Goal: Entertainment & Leisure: Consume media (video, audio)

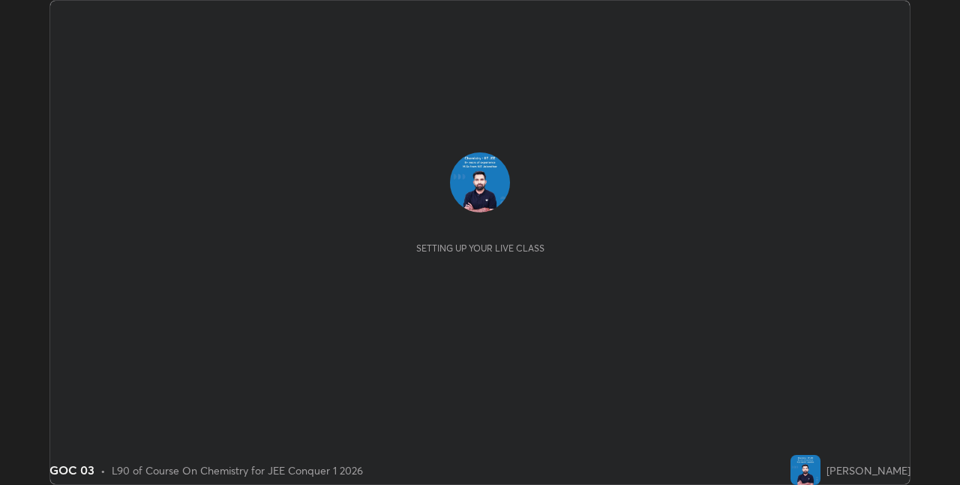
scroll to position [485, 960]
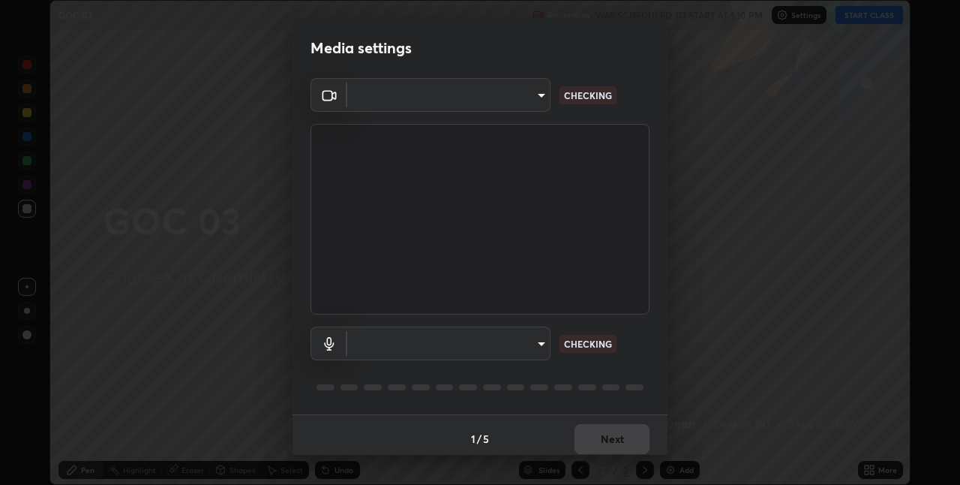
type input "280048489f4aceaa7dd929c42ae46e7d7a1038740bc9fc22ad0932e52b0860f8"
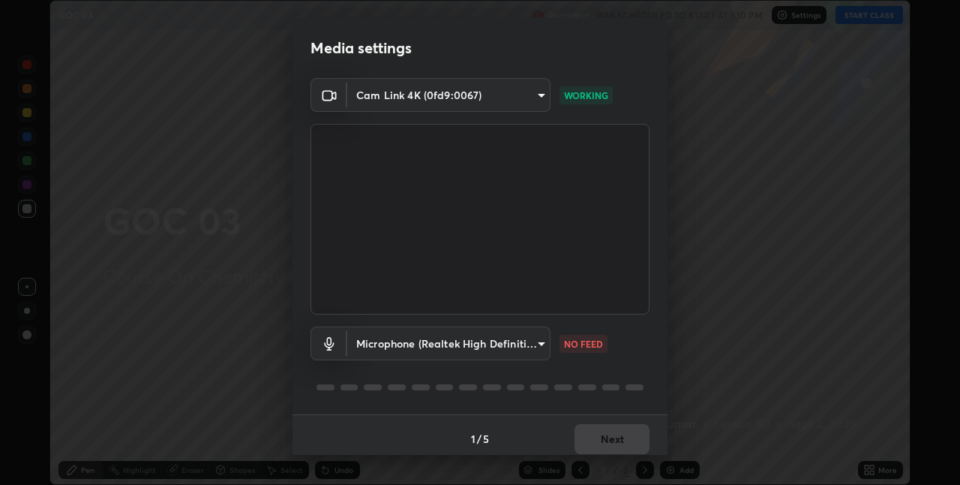
click at [520, 343] on body "Erase all GOC 03 Recording WAS SCHEDULED TO START AT 1:10 PM Settings START CLA…" at bounding box center [480, 242] width 960 height 485
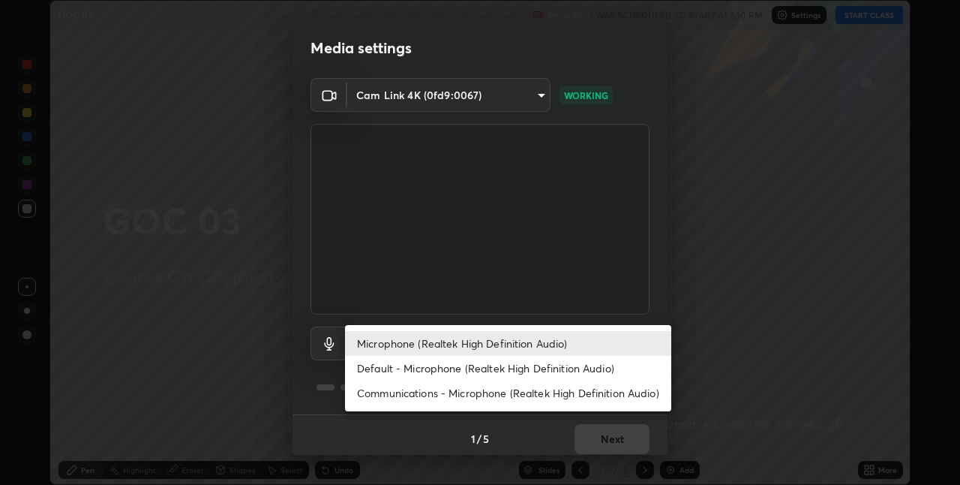
click at [509, 340] on li "Microphone (Realtek High Definition Audio)" at bounding box center [508, 343] width 326 height 25
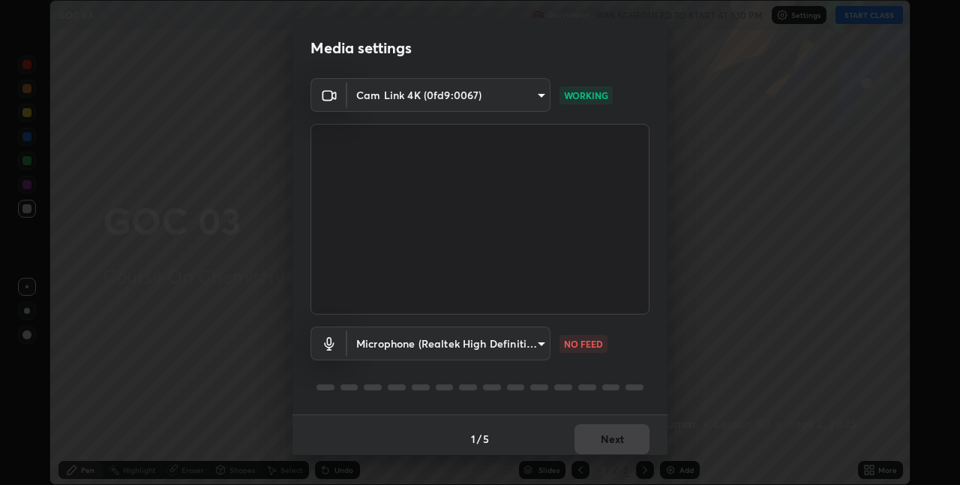
click at [518, 337] on body "Erase all GOC 03 Recording WAS SCHEDULED TO START AT 1:10 PM Settings START CLA…" at bounding box center [480, 242] width 960 height 485
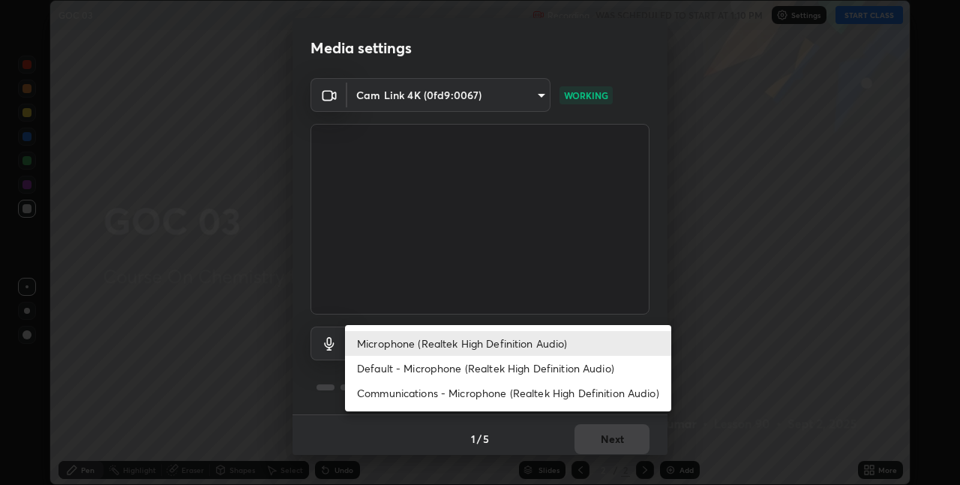
click at [521, 365] on li "Default - Microphone (Realtek High Definition Audio)" at bounding box center [508, 368] width 326 height 25
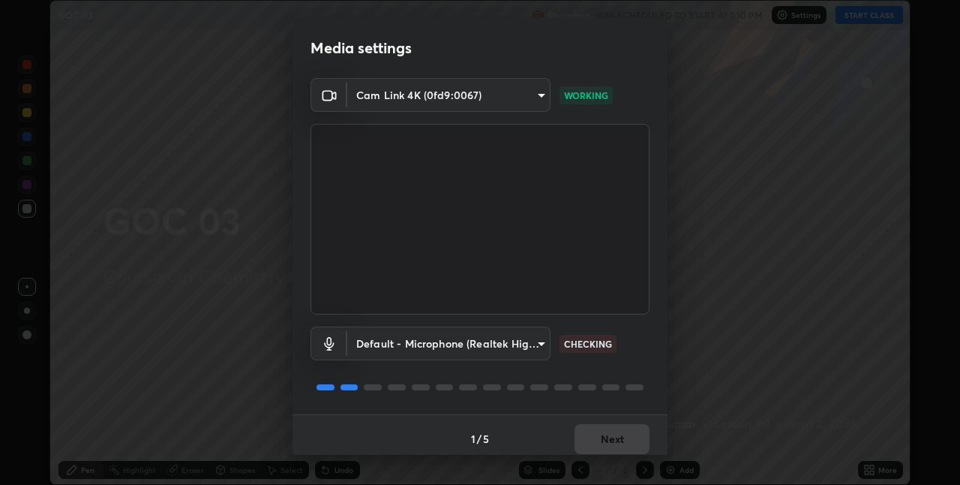
click at [517, 338] on body "Erase all GOC 03 Recording WAS SCHEDULED TO START AT 1:10 PM Settings START CLA…" at bounding box center [480, 242] width 960 height 485
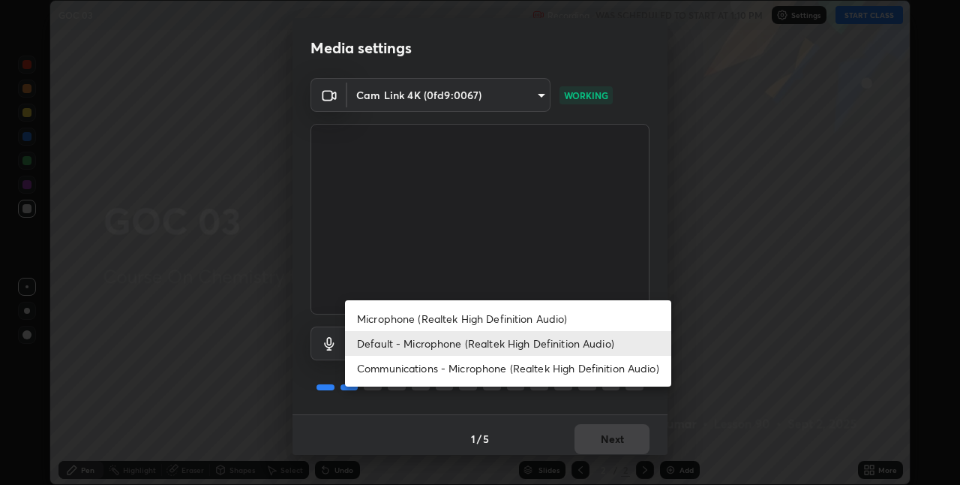
click at [527, 317] on li "Microphone (Realtek High Definition Audio)" at bounding box center [508, 318] width 326 height 25
type input "9a35c5c25a6babe24da8f4d10541f36b9700ea2ee64c40e6af499a578b7a6969"
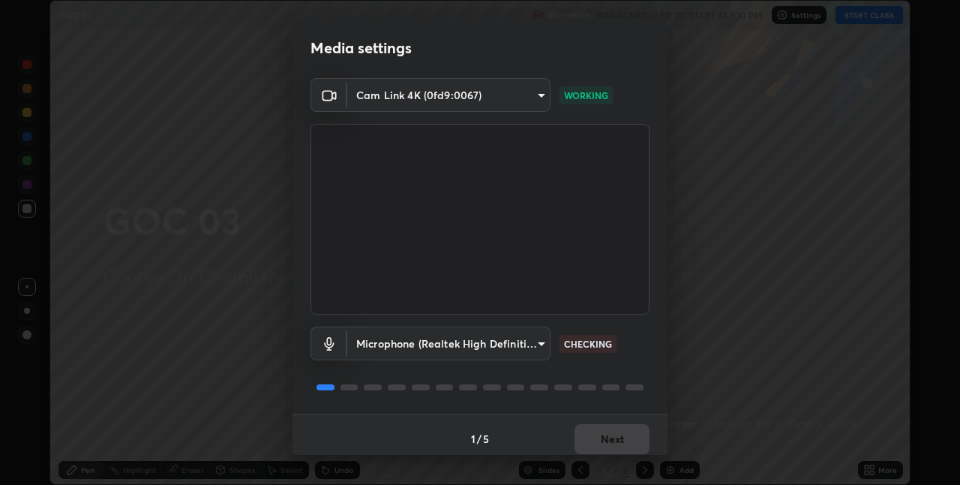
scroll to position [8, 0]
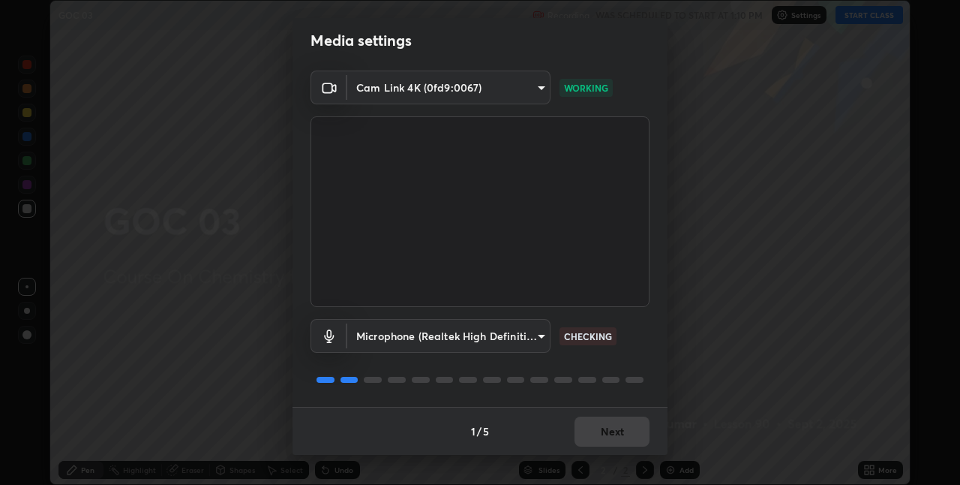
click at [606, 442] on div "1 / 5 Next" at bounding box center [480, 431] width 375 height 48
click at [610, 426] on div "1 / 5 Next" at bounding box center [480, 431] width 375 height 48
click at [609, 425] on div "1 / 5 Next" at bounding box center [480, 431] width 375 height 48
click at [608, 425] on div "1 / 5 Next" at bounding box center [480, 431] width 375 height 48
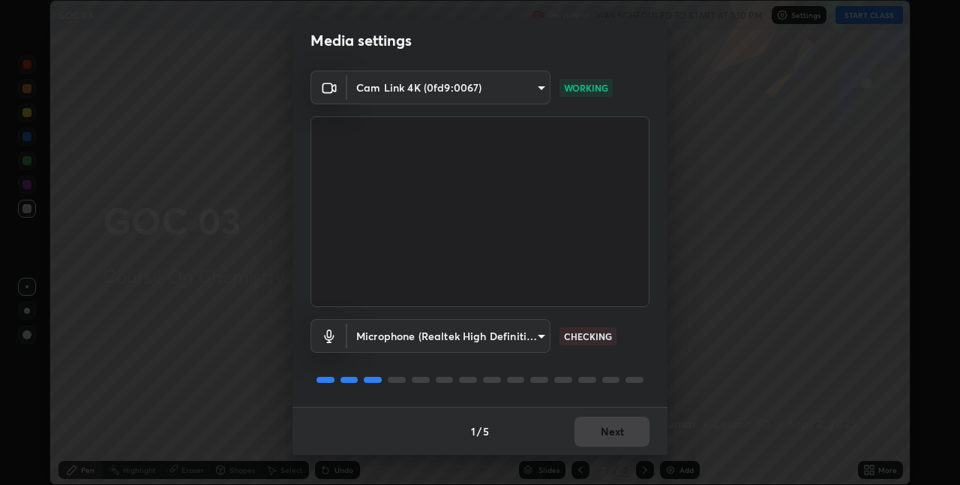
click at [608, 425] on div "1 / 5 Next" at bounding box center [480, 431] width 375 height 48
click at [608, 426] on div "1 / 5 Next" at bounding box center [480, 431] width 375 height 48
click at [607, 428] on div "1 / 5 Next" at bounding box center [480, 431] width 375 height 48
click at [608, 427] on div "1 / 5 Next" at bounding box center [480, 431] width 375 height 48
click at [612, 424] on div "1 / 5 Next" at bounding box center [480, 431] width 375 height 48
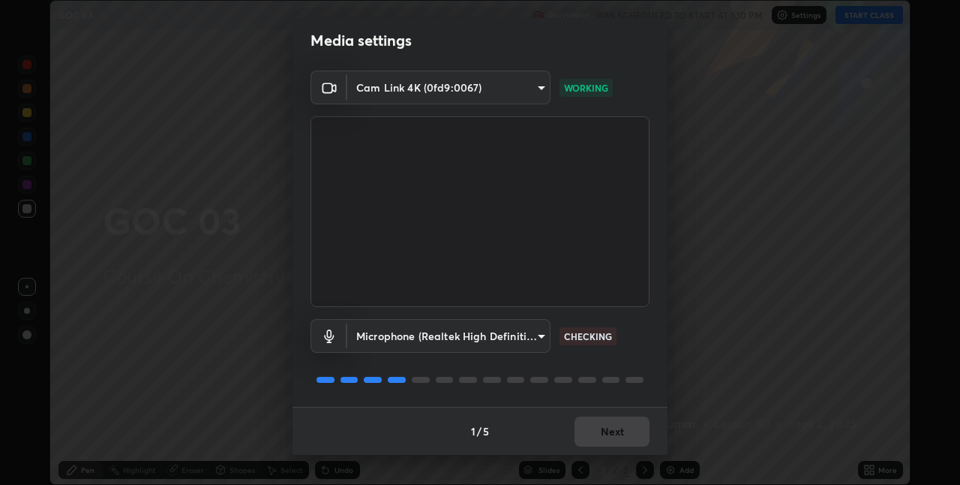
click at [616, 425] on div "1 / 5 Next" at bounding box center [480, 431] width 375 height 48
click at [615, 425] on div "1 / 5 Next" at bounding box center [480, 431] width 375 height 48
click at [616, 423] on div "1 / 5 Next" at bounding box center [480, 431] width 375 height 48
click at [618, 422] on div "1 / 5 Next" at bounding box center [480, 431] width 375 height 48
click at [619, 421] on div "1 / 5 Next" at bounding box center [480, 431] width 375 height 48
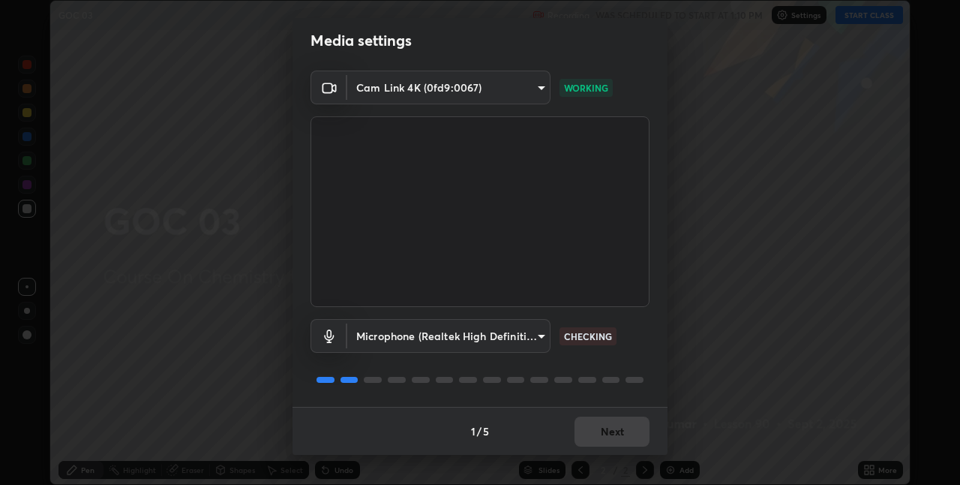
click at [620, 422] on div "1 / 5 Next" at bounding box center [480, 431] width 375 height 48
click at [617, 423] on div "1 / 5 Next" at bounding box center [480, 431] width 375 height 48
click at [616, 425] on div "1 / 5 Next" at bounding box center [480, 431] width 375 height 48
click at [614, 425] on div "1 / 5 Next" at bounding box center [480, 431] width 375 height 48
click at [611, 425] on div "1 / 5 Next" at bounding box center [480, 431] width 375 height 48
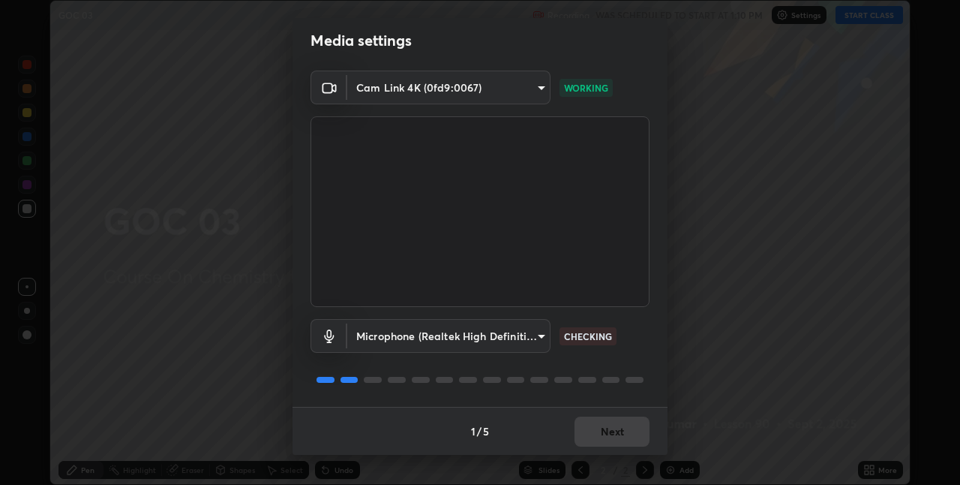
click at [609, 425] on button "Next" at bounding box center [612, 431] width 75 height 30
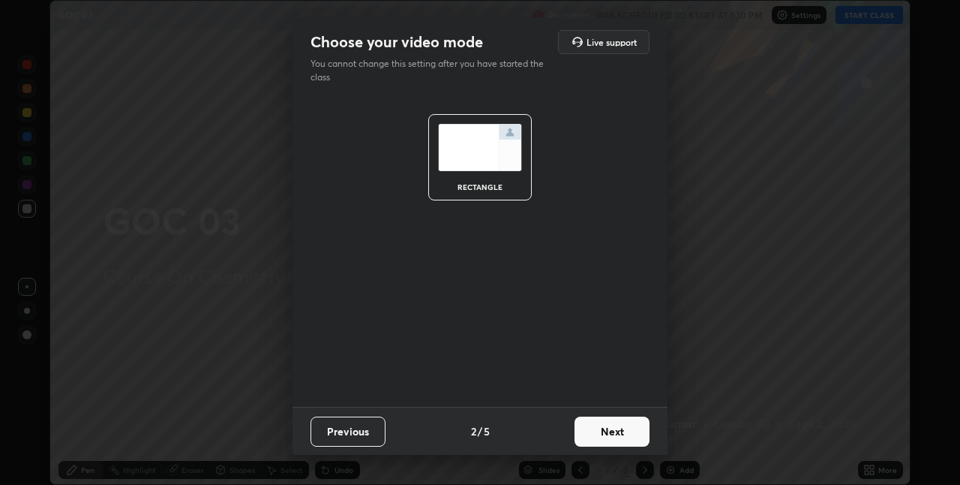
scroll to position [0, 0]
click at [609, 425] on button "Next" at bounding box center [612, 431] width 75 height 30
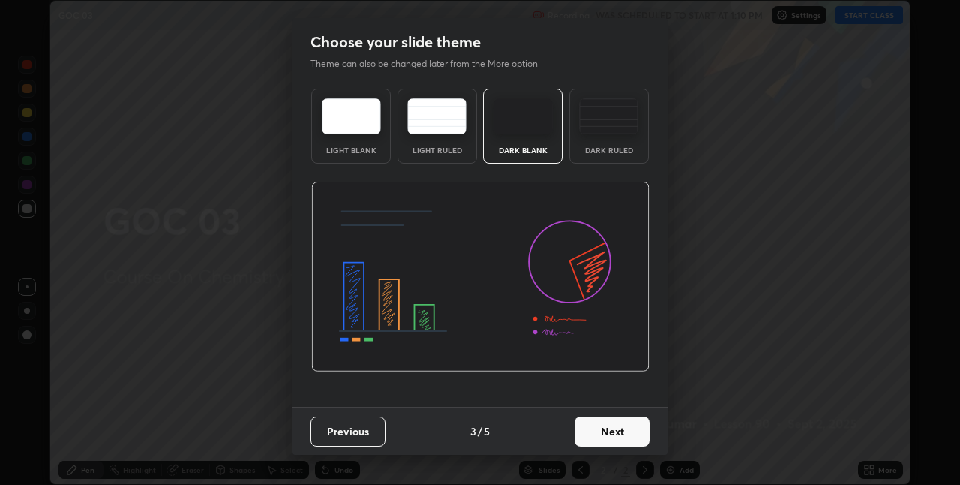
click at [608, 421] on button "Next" at bounding box center [612, 431] width 75 height 30
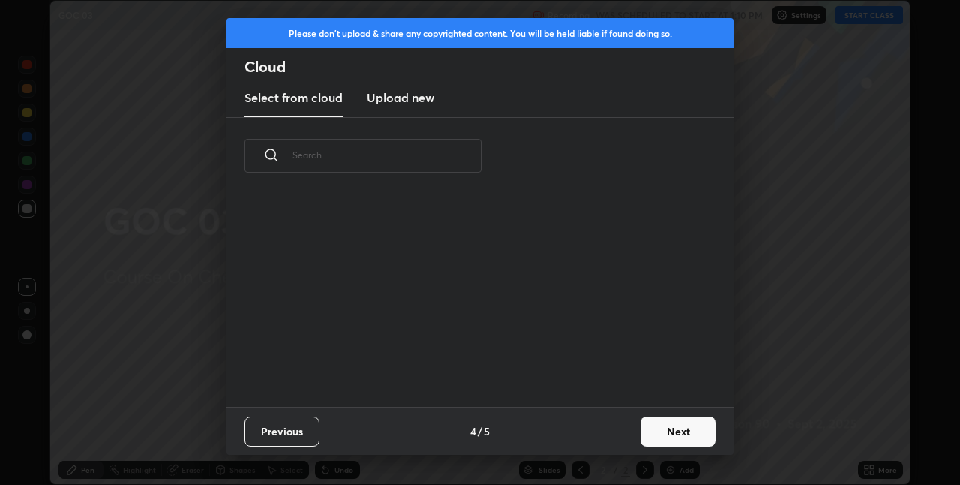
click at [619, 429] on div "Previous 4 / 5 Next" at bounding box center [480, 431] width 507 height 48
click at [661, 426] on button "Next" at bounding box center [678, 431] width 75 height 30
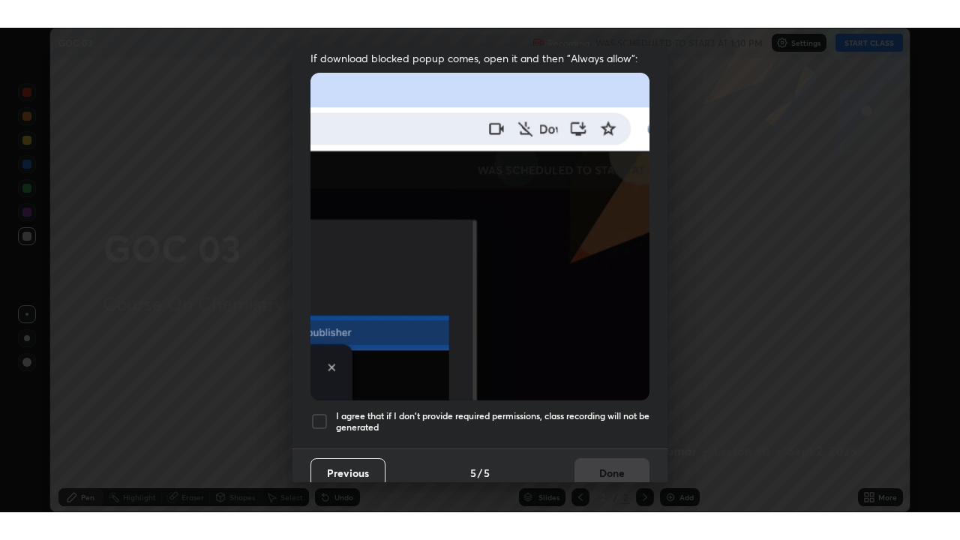
scroll to position [314, 0]
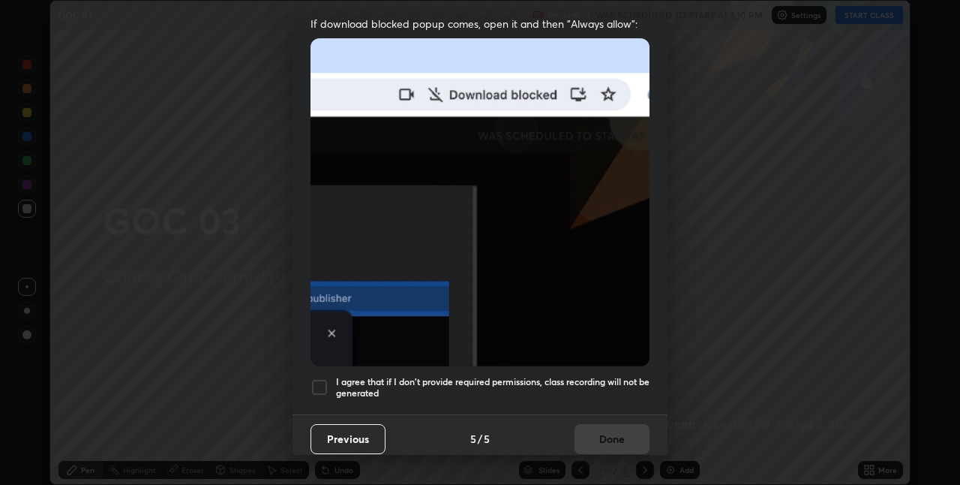
click at [329, 378] on div "I agree that if I don't provide required permissions, class recording will not …" at bounding box center [480, 387] width 339 height 18
click at [590, 431] on button "Done" at bounding box center [612, 439] width 75 height 30
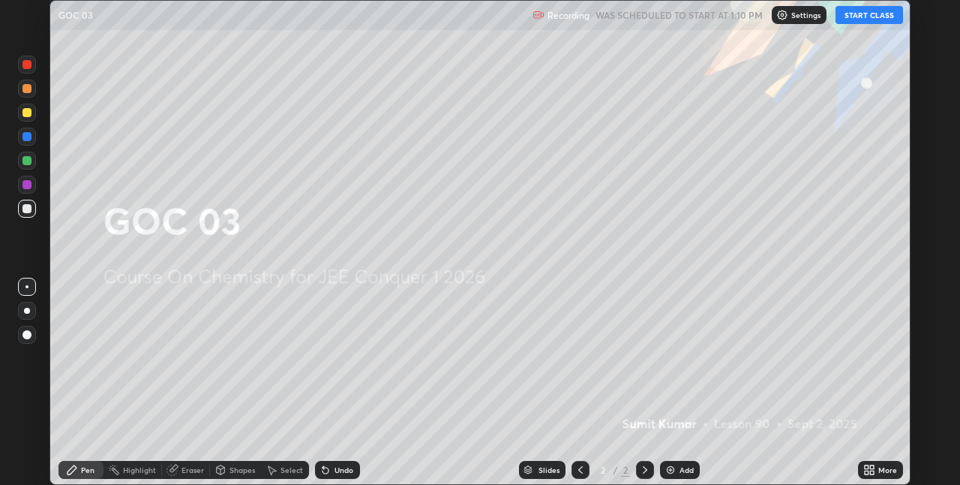
click at [671, 470] on img at bounding box center [671, 470] width 12 height 12
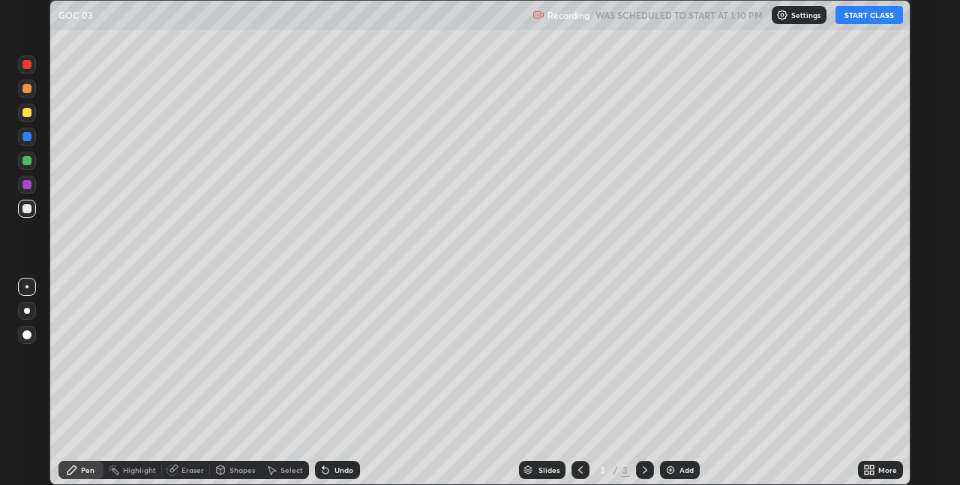
click at [857, 20] on button "START CLASS" at bounding box center [870, 15] width 68 height 18
click at [871, 470] on icon at bounding box center [870, 470] width 12 height 12
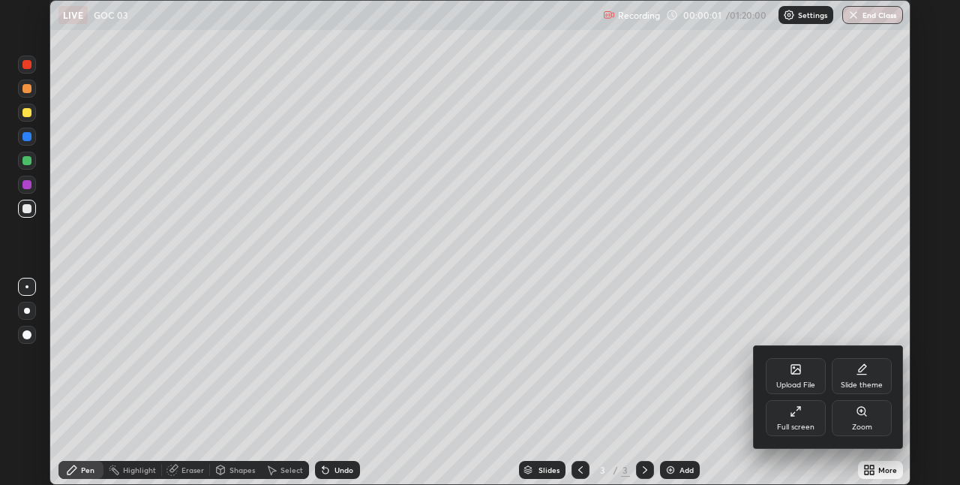
click at [805, 413] on div "Full screen" at bounding box center [796, 418] width 60 height 36
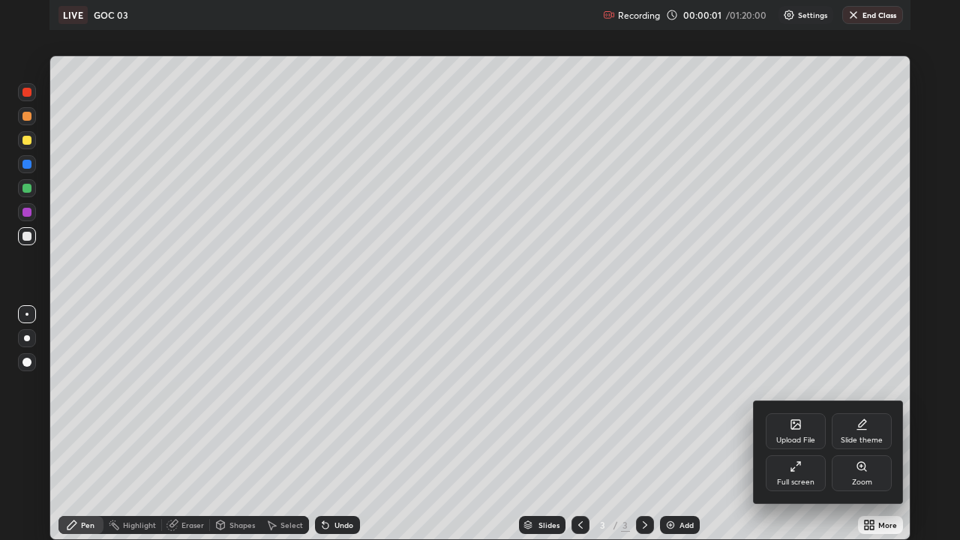
scroll to position [540, 960]
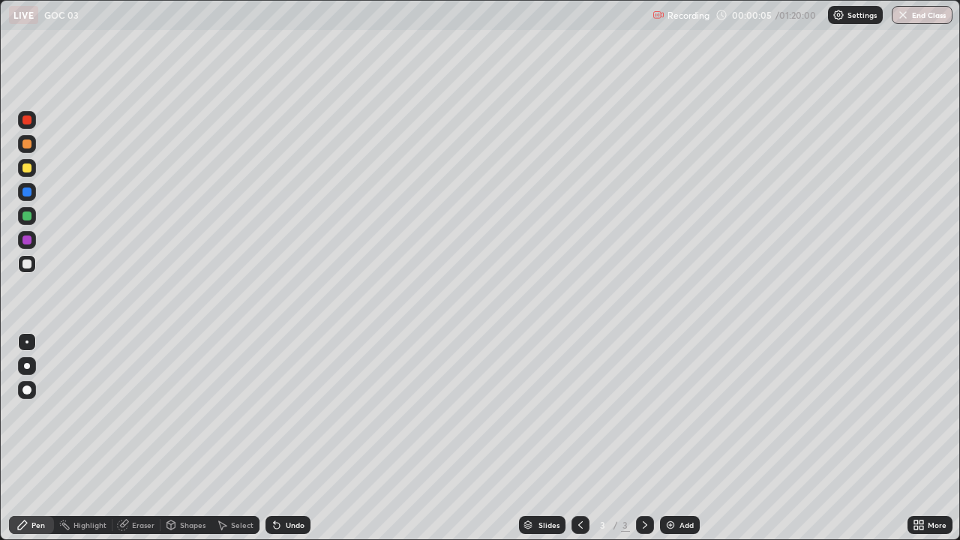
click at [23, 122] on div at bounding box center [27, 120] width 9 height 9
click at [26, 170] on div at bounding box center [27, 168] width 9 height 9
click at [665, 484] on img at bounding box center [671, 525] width 12 height 12
click at [22, 125] on div at bounding box center [27, 120] width 18 height 18
click at [21, 216] on div at bounding box center [27, 216] width 18 height 18
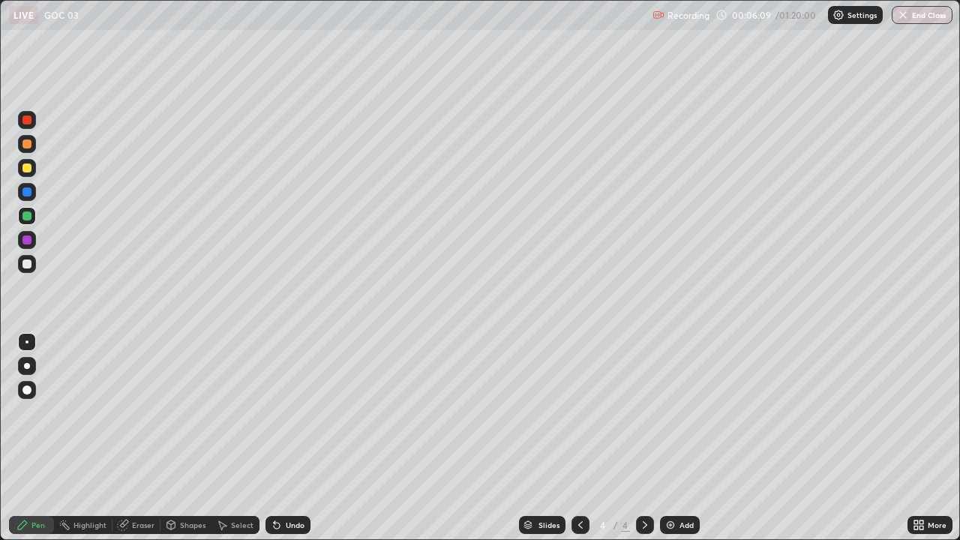
click at [21, 168] on div at bounding box center [27, 168] width 18 height 18
click at [23, 149] on div at bounding box center [27, 144] width 18 height 18
click at [668, 484] on img at bounding box center [671, 525] width 12 height 12
click at [23, 218] on div at bounding box center [27, 216] width 9 height 9
click at [671, 484] on img at bounding box center [671, 525] width 12 height 12
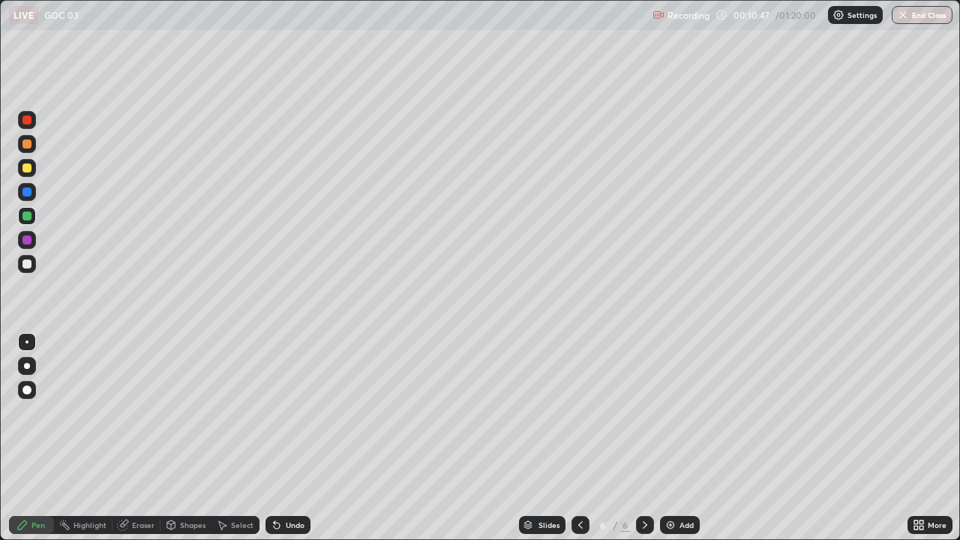
click at [23, 128] on div at bounding box center [27, 120] width 18 height 18
click at [24, 167] on div at bounding box center [27, 168] width 9 height 9
click at [668, 484] on img at bounding box center [671, 525] width 12 height 12
click at [19, 124] on div at bounding box center [27, 120] width 18 height 18
click at [23, 146] on div at bounding box center [27, 144] width 9 height 9
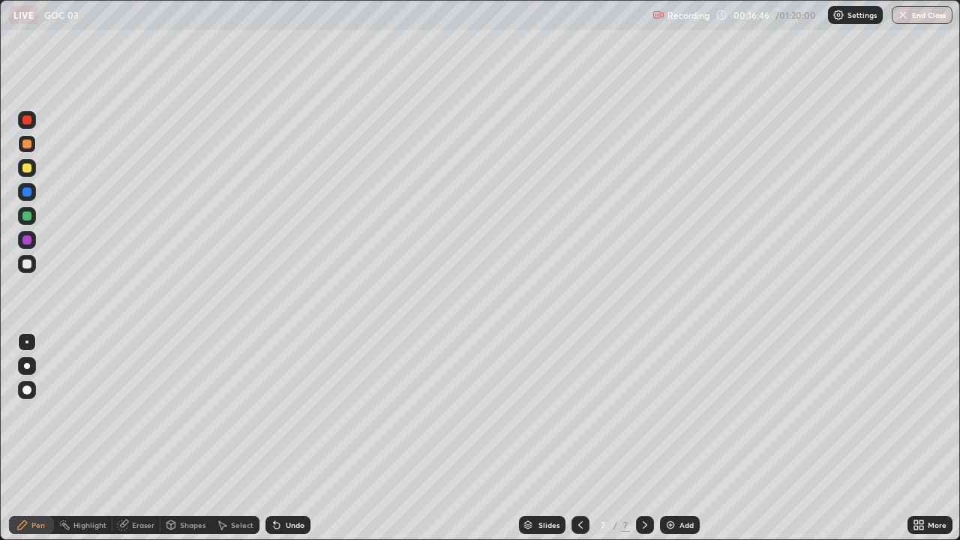
click at [23, 167] on div at bounding box center [27, 168] width 9 height 9
click at [23, 128] on div at bounding box center [27, 120] width 18 height 18
click at [23, 145] on div at bounding box center [27, 144] width 9 height 9
click at [24, 213] on div at bounding box center [27, 216] width 9 height 9
click at [669, 484] on img at bounding box center [671, 525] width 12 height 12
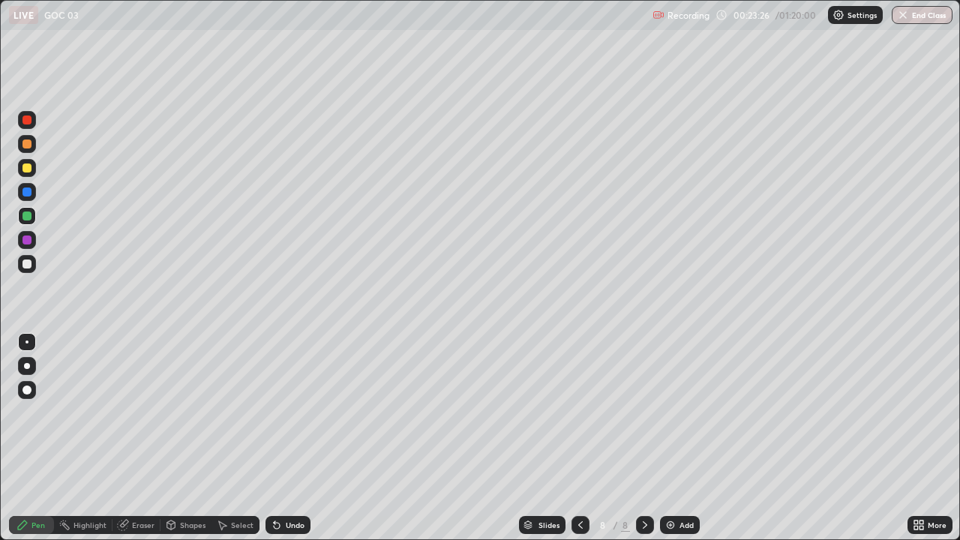
click at [26, 168] on div at bounding box center [27, 168] width 9 height 9
click at [32, 240] on div at bounding box center [27, 240] width 18 height 18
click at [26, 169] on div at bounding box center [27, 168] width 9 height 9
click at [668, 484] on img at bounding box center [671, 525] width 12 height 12
click at [23, 218] on div at bounding box center [27, 216] width 9 height 9
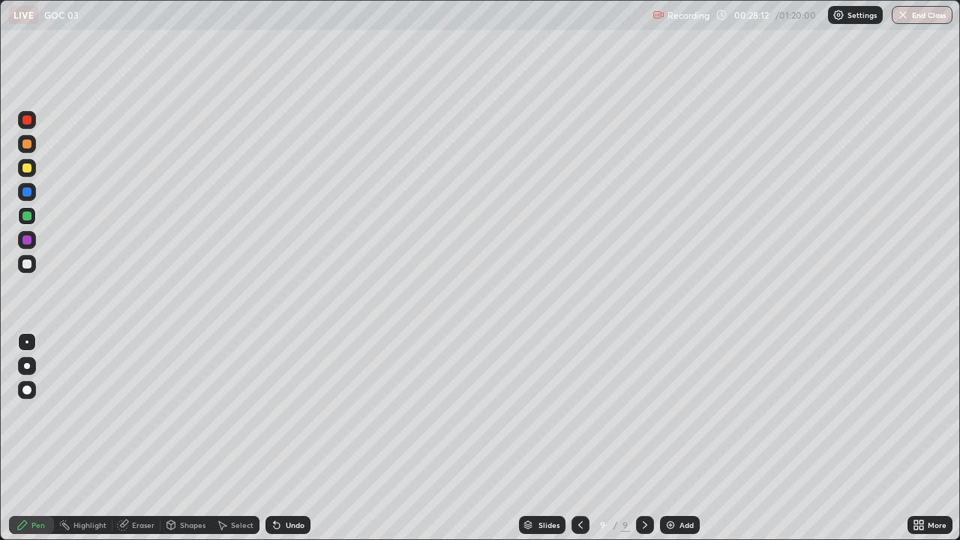
click at [26, 120] on div at bounding box center [27, 120] width 9 height 9
click at [669, 484] on img at bounding box center [671, 525] width 12 height 12
click at [20, 166] on div at bounding box center [27, 168] width 18 height 18
click at [26, 216] on div at bounding box center [27, 216] width 9 height 9
click at [281, 484] on div "Undo" at bounding box center [288, 525] width 45 height 18
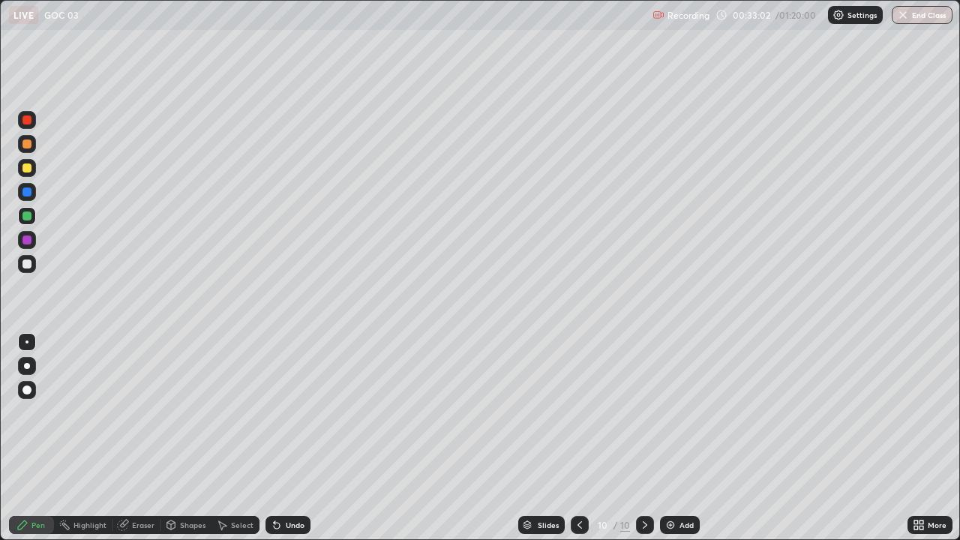
click at [26, 170] on div at bounding box center [27, 168] width 9 height 9
click at [35, 265] on div at bounding box center [27, 264] width 18 height 18
click at [668, 484] on img at bounding box center [671, 525] width 12 height 12
click at [23, 168] on div at bounding box center [27, 168] width 9 height 9
click at [26, 218] on div at bounding box center [27, 216] width 9 height 9
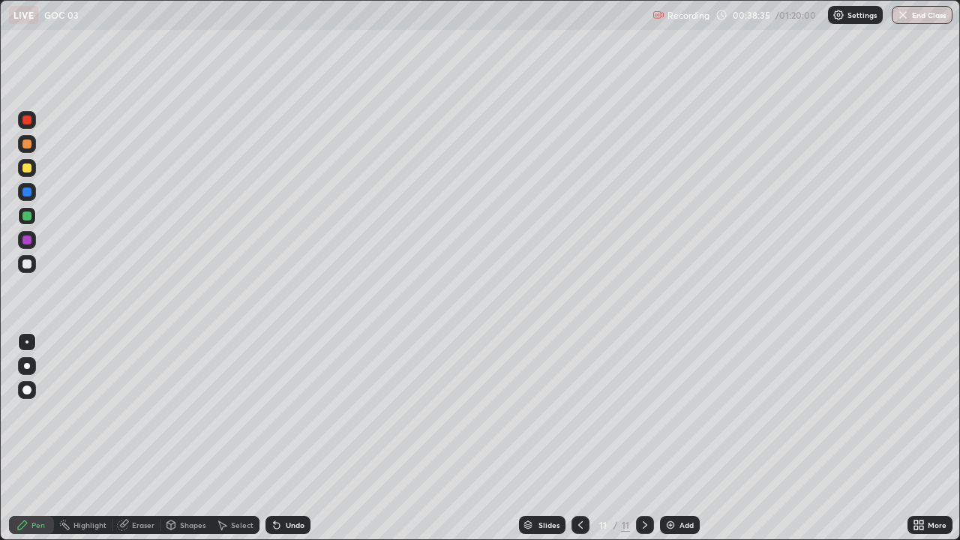
click at [24, 125] on div at bounding box center [27, 120] width 18 height 18
click at [19, 216] on div at bounding box center [27, 216] width 18 height 18
click at [26, 248] on div at bounding box center [27, 240] width 18 height 18
click at [26, 216] on div at bounding box center [27, 216] width 9 height 9
click at [34, 267] on div at bounding box center [27, 264] width 18 height 18
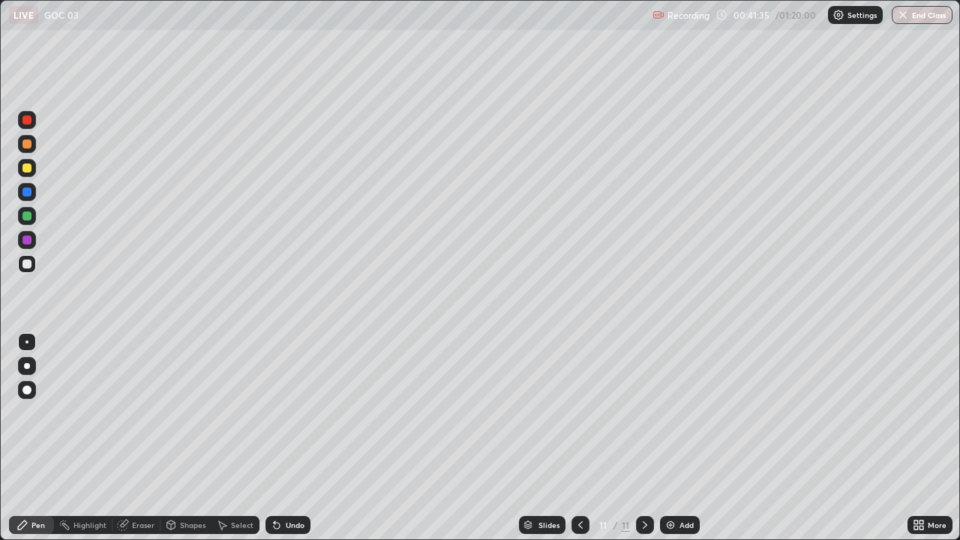
click at [579, 484] on icon at bounding box center [581, 525] width 12 height 12
click at [637, 484] on div at bounding box center [645, 525] width 18 height 18
click at [138, 484] on div "Eraser" at bounding box center [143, 525] width 23 height 8
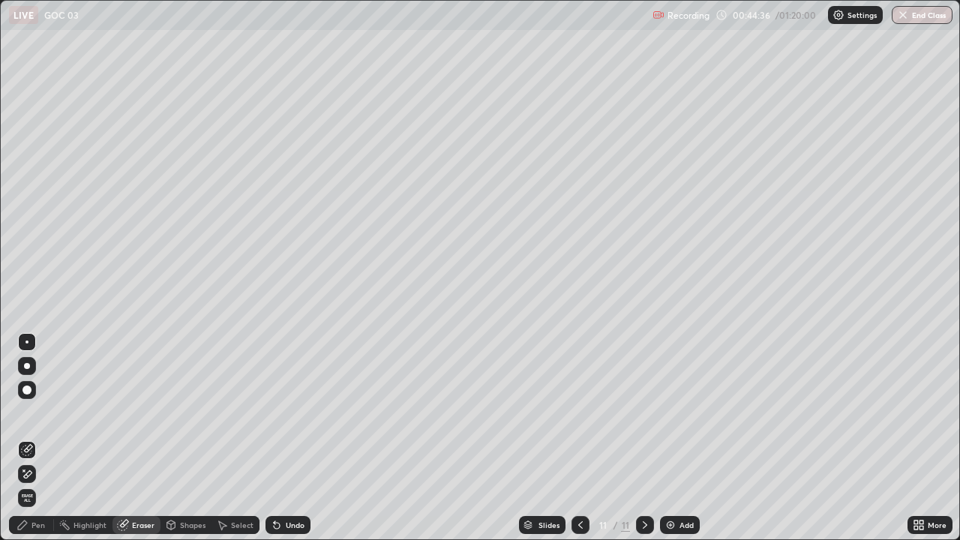
click at [36, 484] on div "Pen" at bounding box center [39, 525] width 14 height 8
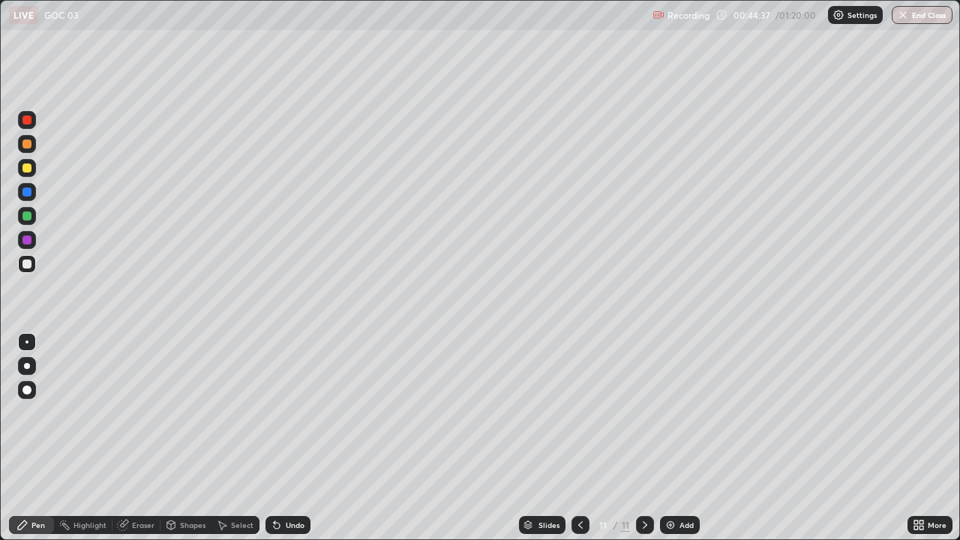
click at [26, 218] on div at bounding box center [27, 216] width 9 height 9
click at [667, 484] on img at bounding box center [671, 525] width 12 height 12
click at [286, 484] on div "Undo" at bounding box center [295, 525] width 19 height 8
click at [282, 484] on div "Undo" at bounding box center [288, 525] width 45 height 18
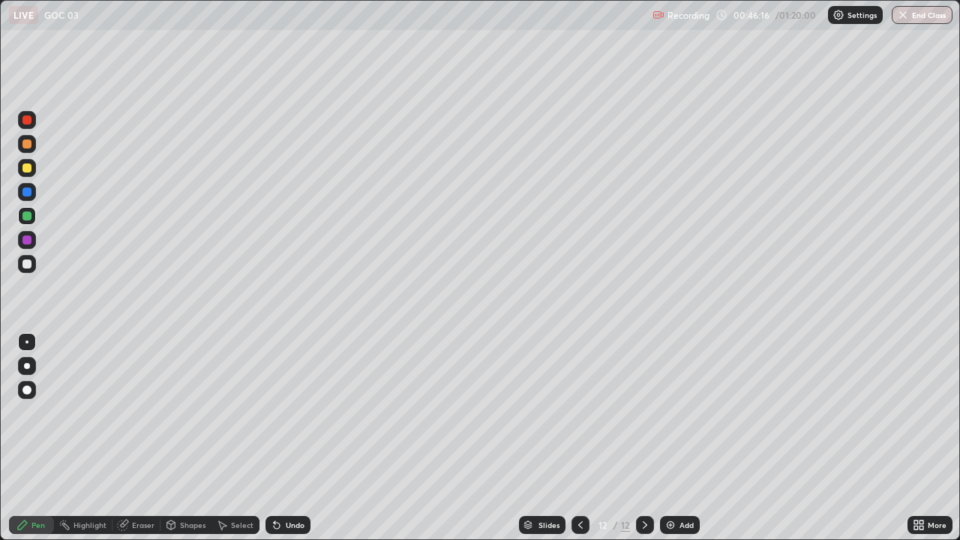
click at [21, 120] on div at bounding box center [27, 120] width 18 height 18
click at [27, 266] on div at bounding box center [27, 264] width 9 height 9
click at [21, 174] on div at bounding box center [27, 168] width 18 height 18
click at [26, 121] on div at bounding box center [27, 120] width 9 height 9
click at [23, 173] on div at bounding box center [27, 168] width 18 height 18
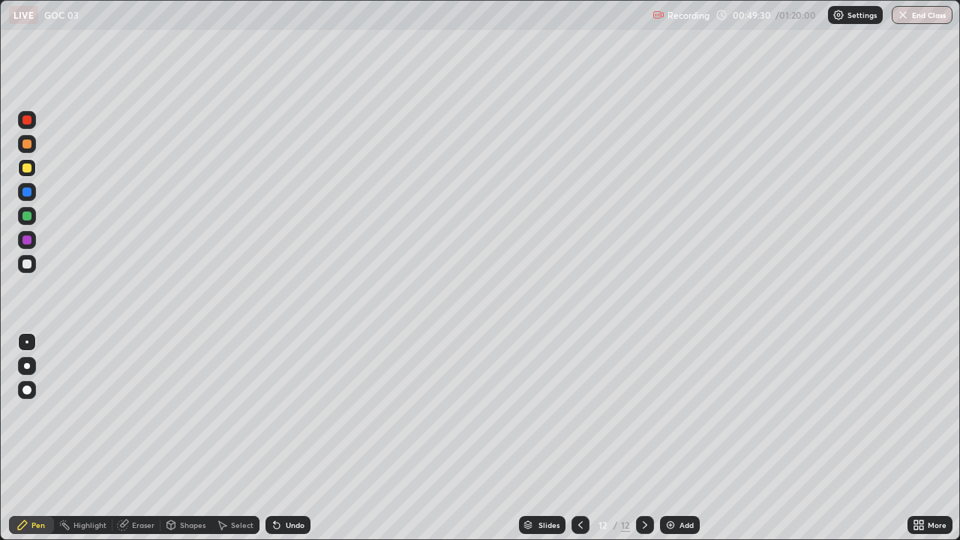
click at [276, 484] on icon at bounding box center [277, 526] width 6 height 6
click at [277, 484] on icon at bounding box center [277, 526] width 6 height 6
click at [275, 484] on icon at bounding box center [277, 526] width 6 height 6
click at [279, 484] on icon at bounding box center [277, 525] width 12 height 12
click at [275, 484] on icon at bounding box center [277, 526] width 6 height 6
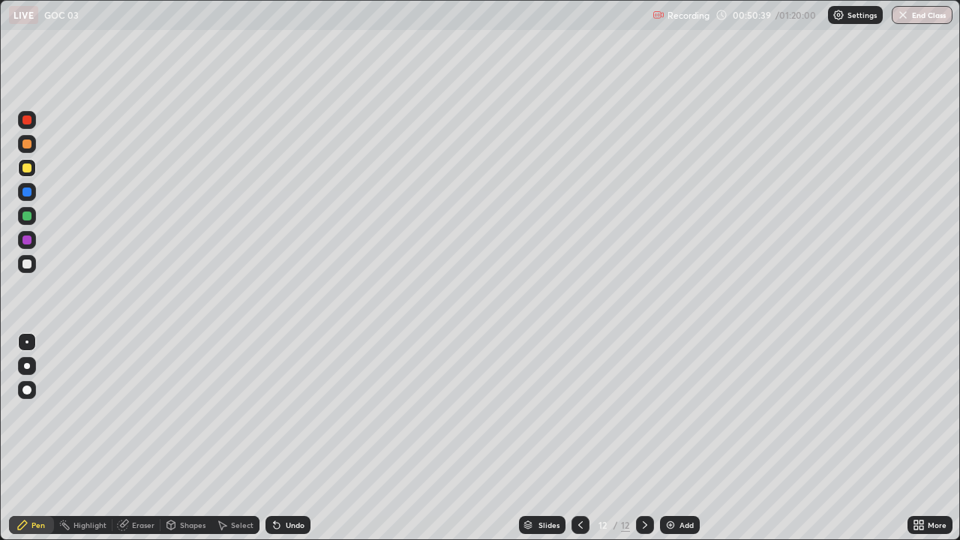
click at [29, 213] on div at bounding box center [27, 216] width 9 height 9
click at [27, 265] on div at bounding box center [27, 264] width 9 height 9
click at [665, 484] on img at bounding box center [671, 525] width 12 height 12
click at [20, 170] on div at bounding box center [27, 168] width 18 height 18
click at [23, 241] on div at bounding box center [27, 240] width 9 height 9
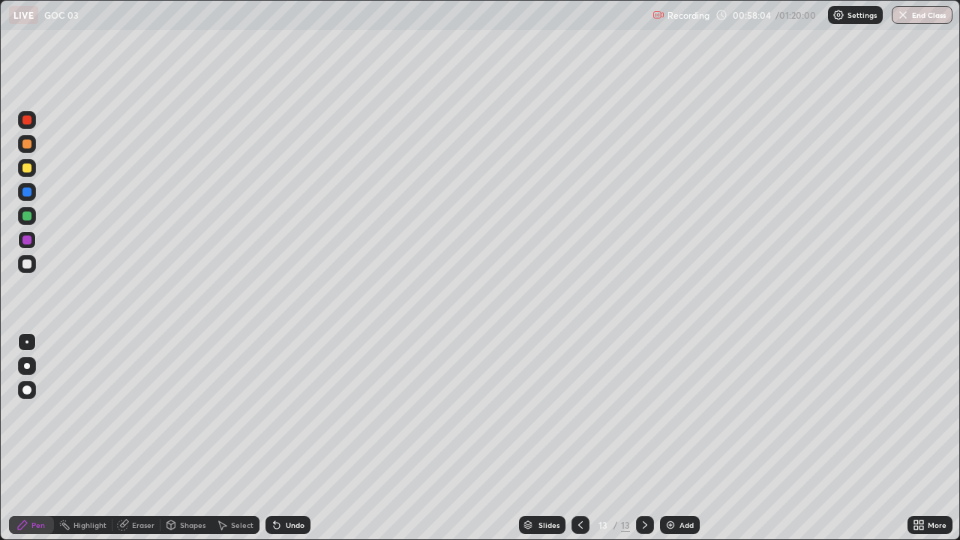
click at [27, 218] on div at bounding box center [27, 216] width 9 height 9
click at [671, 484] on img at bounding box center [671, 525] width 12 height 12
click at [674, 484] on div "Add" at bounding box center [680, 525] width 40 height 18
click at [19, 169] on div at bounding box center [27, 168] width 18 height 18
click at [20, 216] on div at bounding box center [27, 216] width 18 height 18
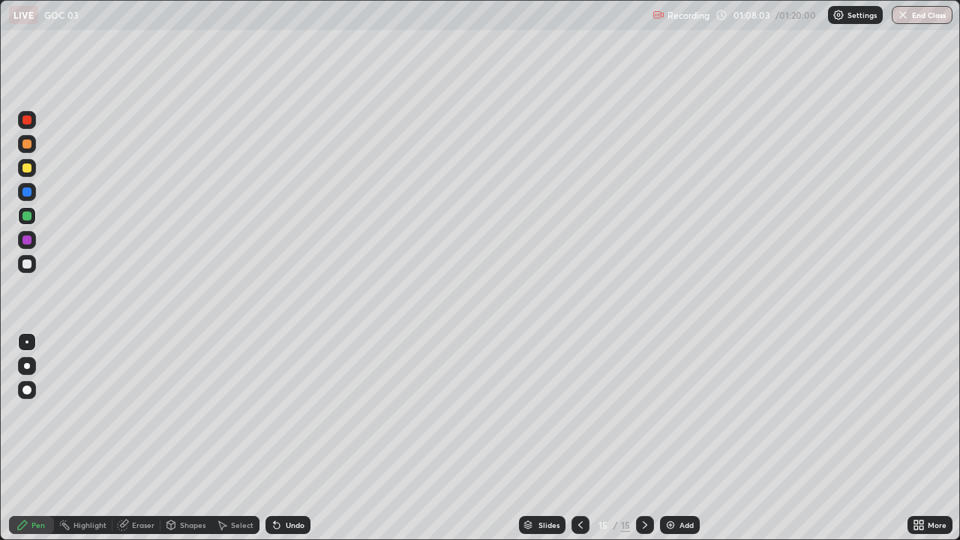
click at [23, 263] on div at bounding box center [27, 264] width 9 height 9
click at [671, 484] on img at bounding box center [671, 525] width 12 height 12
click at [26, 168] on div at bounding box center [27, 168] width 9 height 9
click at [139, 484] on div "Eraser" at bounding box center [143, 525] width 23 height 8
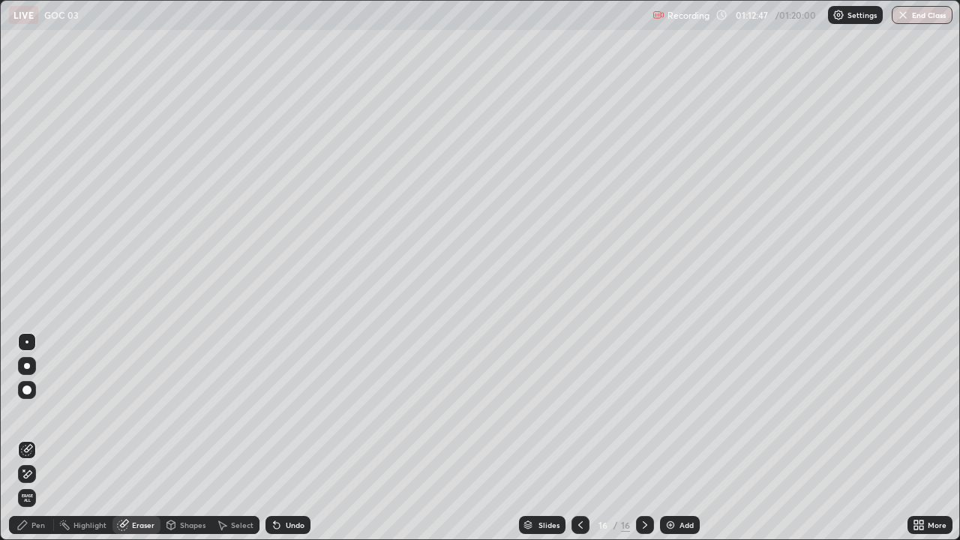
click at [34, 484] on div "Pen" at bounding box center [31, 525] width 45 height 18
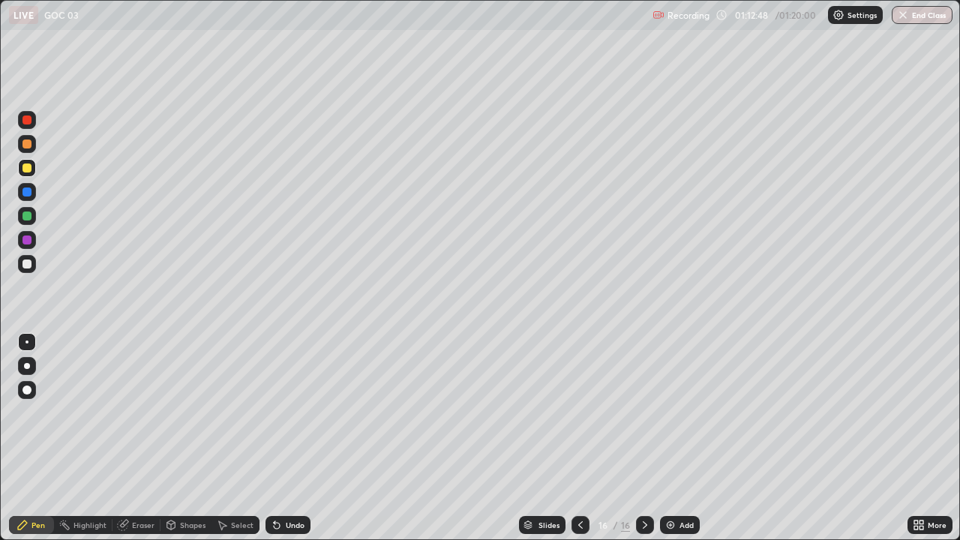
click at [20, 125] on div at bounding box center [27, 120] width 18 height 18
click at [30, 219] on div at bounding box center [27, 216] width 9 height 9
click at [904, 15] on img "button" at bounding box center [904, 15] width 12 height 12
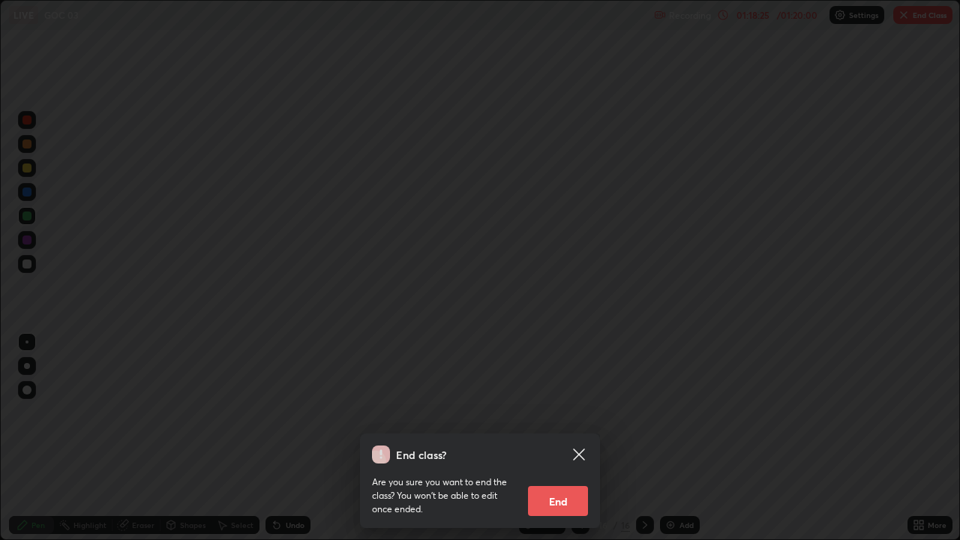
click at [558, 484] on button "End" at bounding box center [558, 501] width 60 height 30
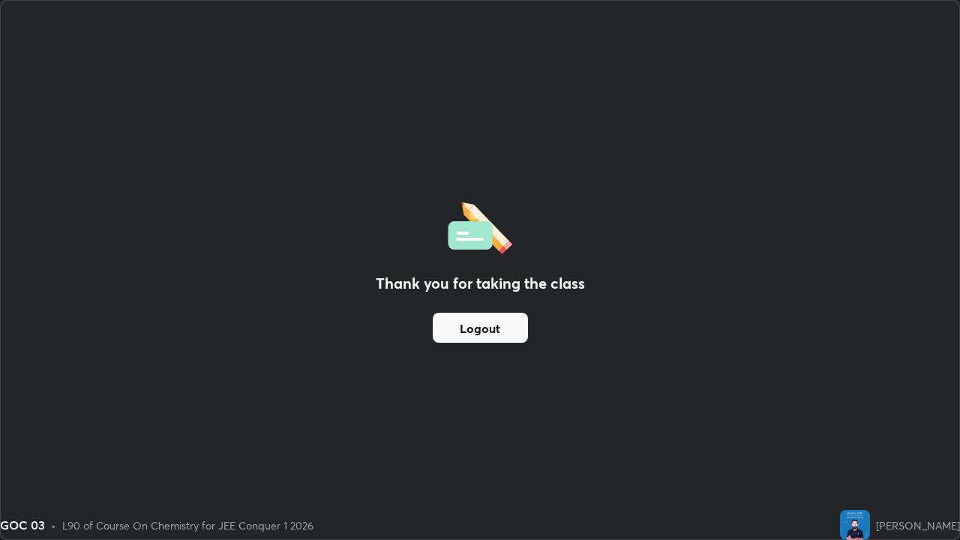
click at [479, 327] on button "Logout" at bounding box center [480, 328] width 95 height 30
